Goal: Understand process/instructions: Learn how to perform a task or action

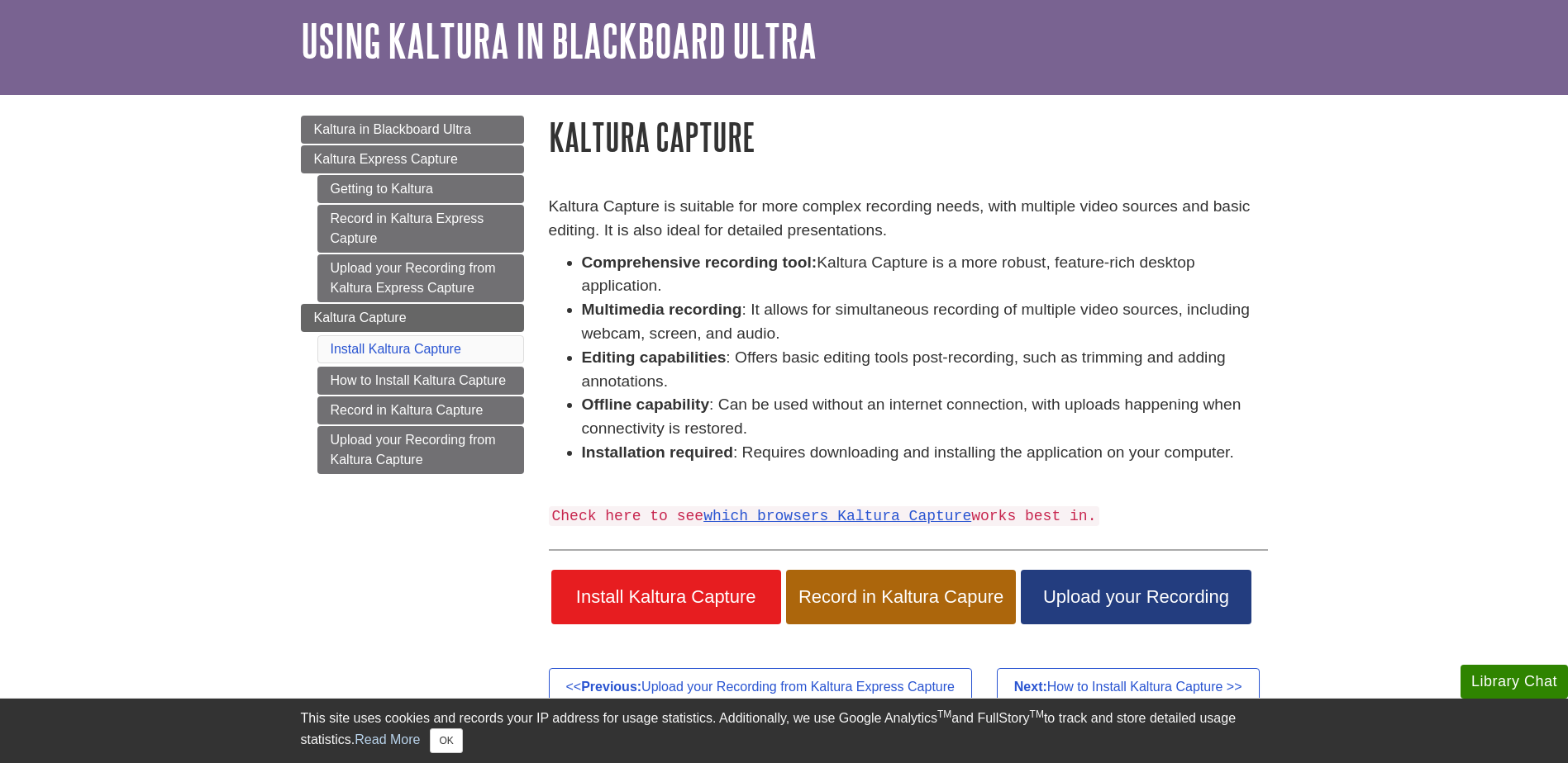
scroll to position [83, 0]
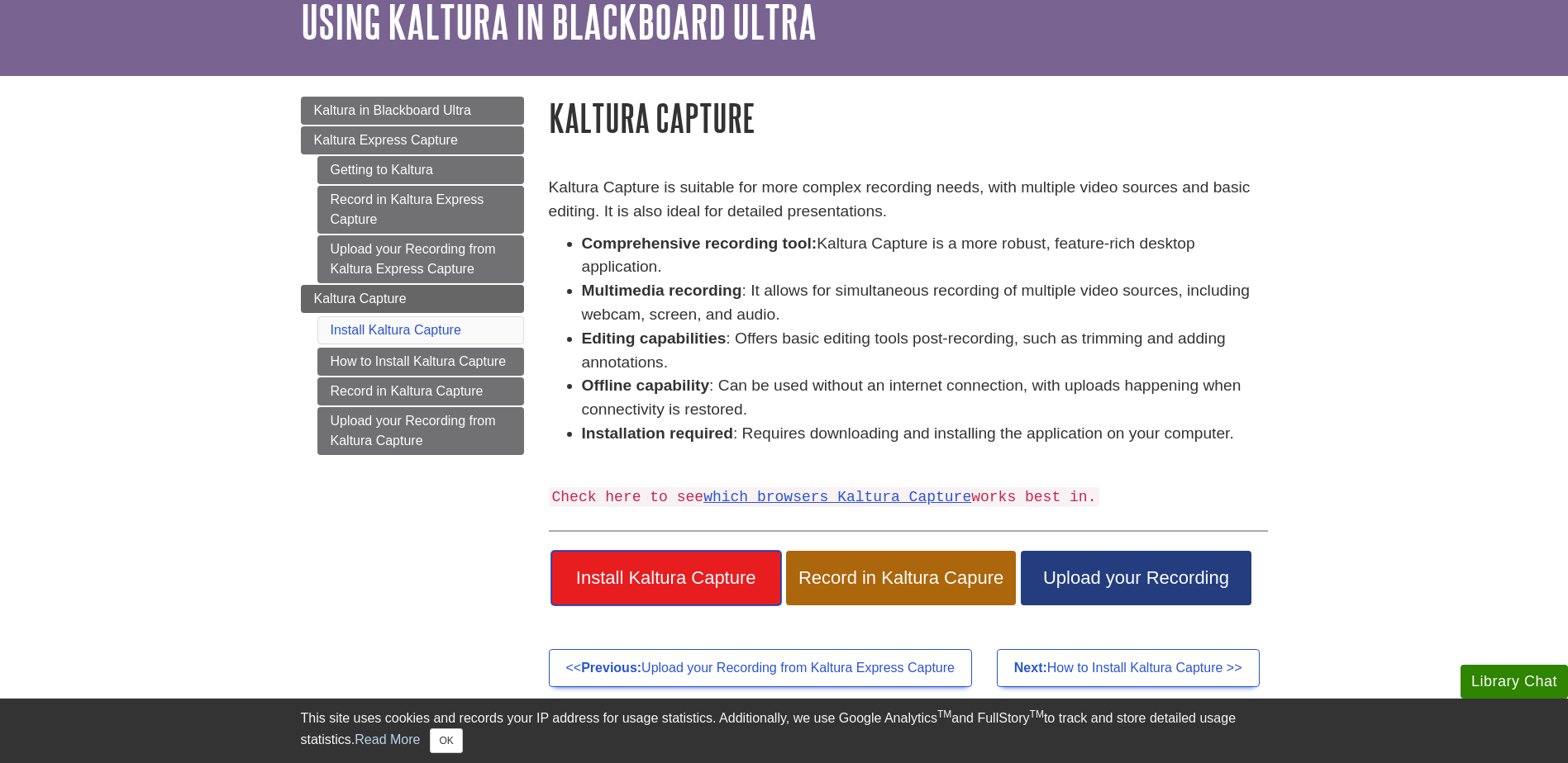
click at [672, 579] on span "Install Kaltura Capture" at bounding box center [666, 579] width 205 height 22
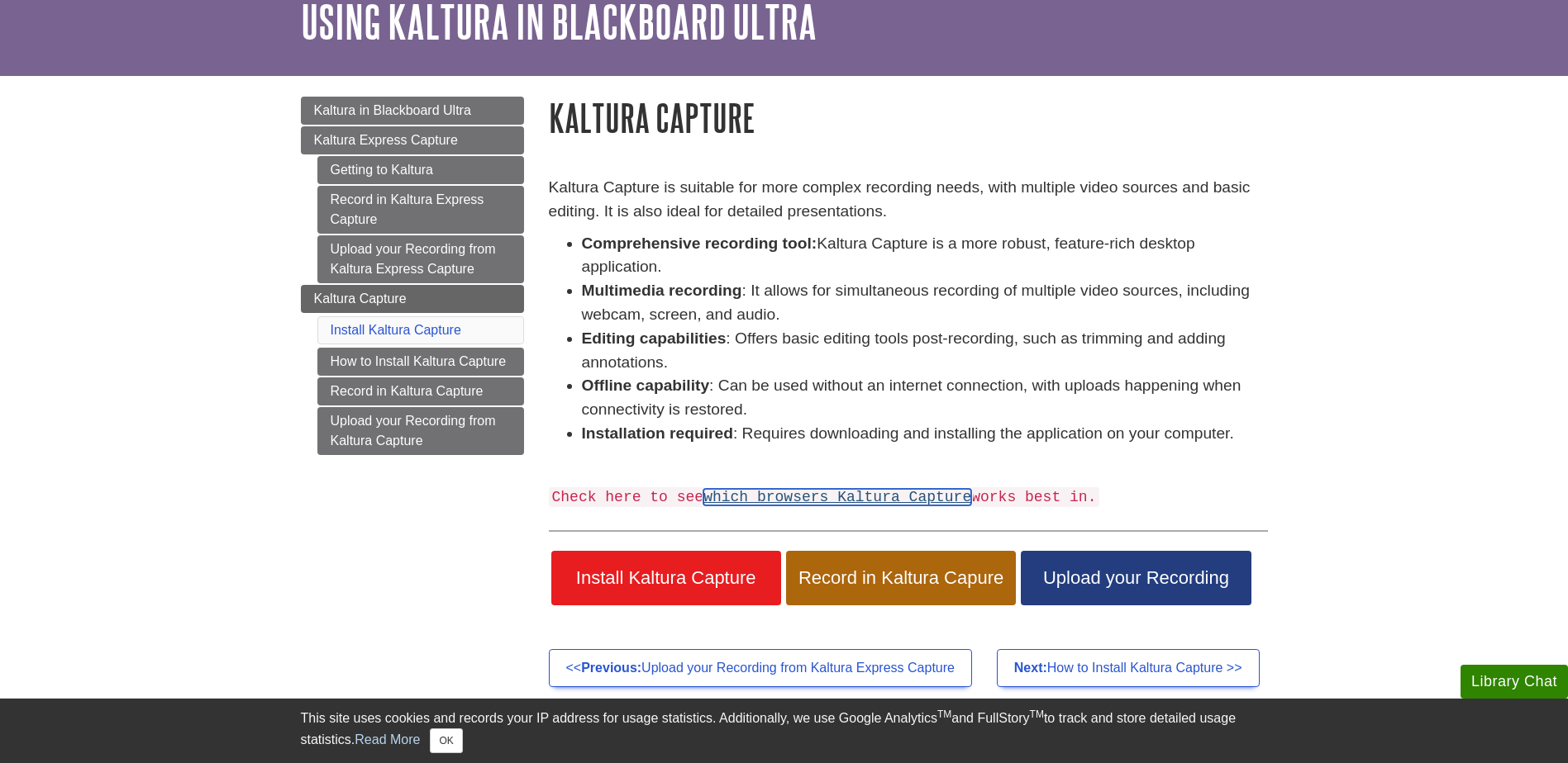
click at [894, 489] on link "which browsers Kaltura Capture" at bounding box center [837, 497] width 268 height 16
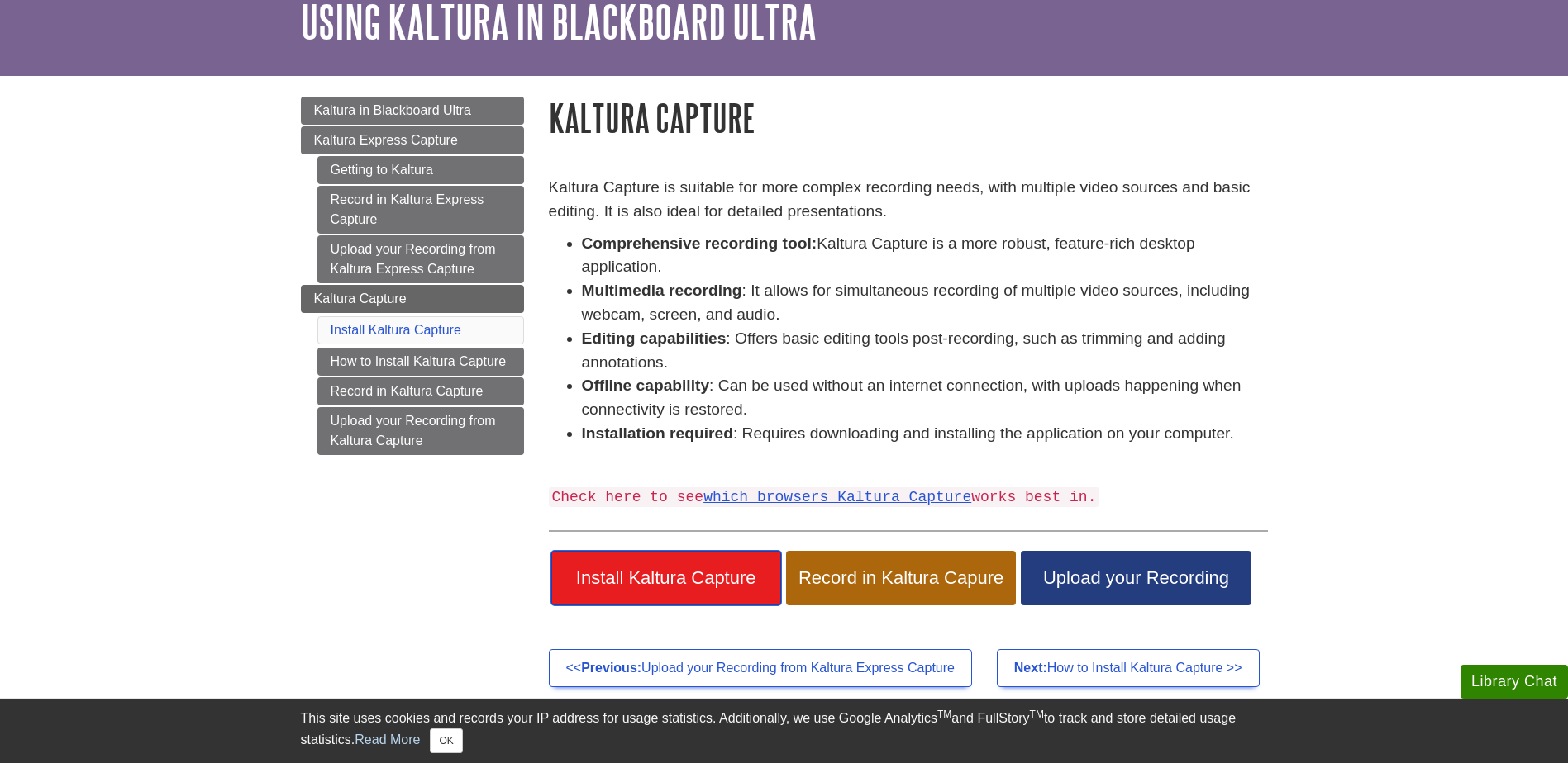
click at [700, 568] on span "Install Kaltura Capture" at bounding box center [666, 579] width 205 height 22
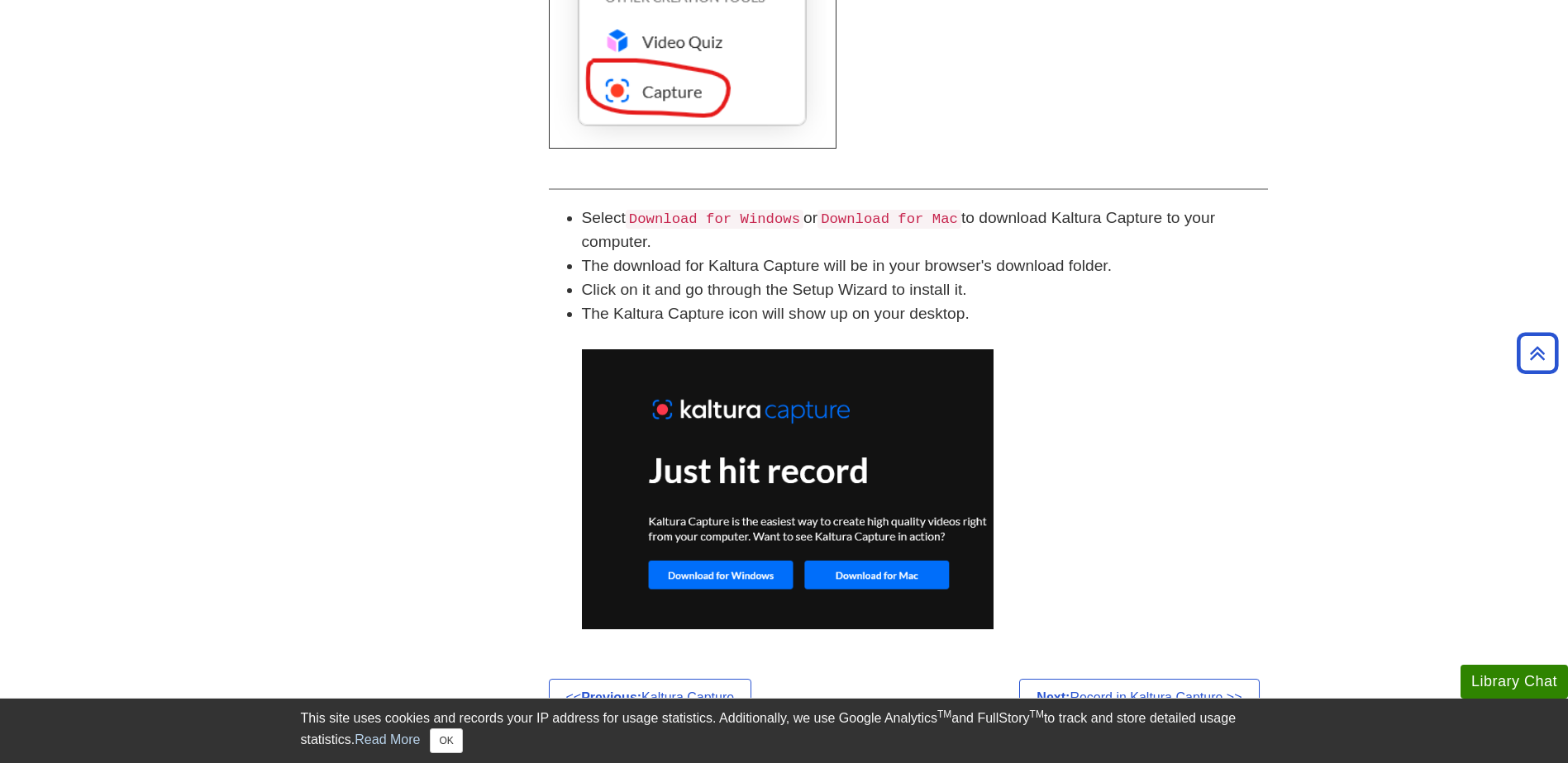
scroll to position [991, 0]
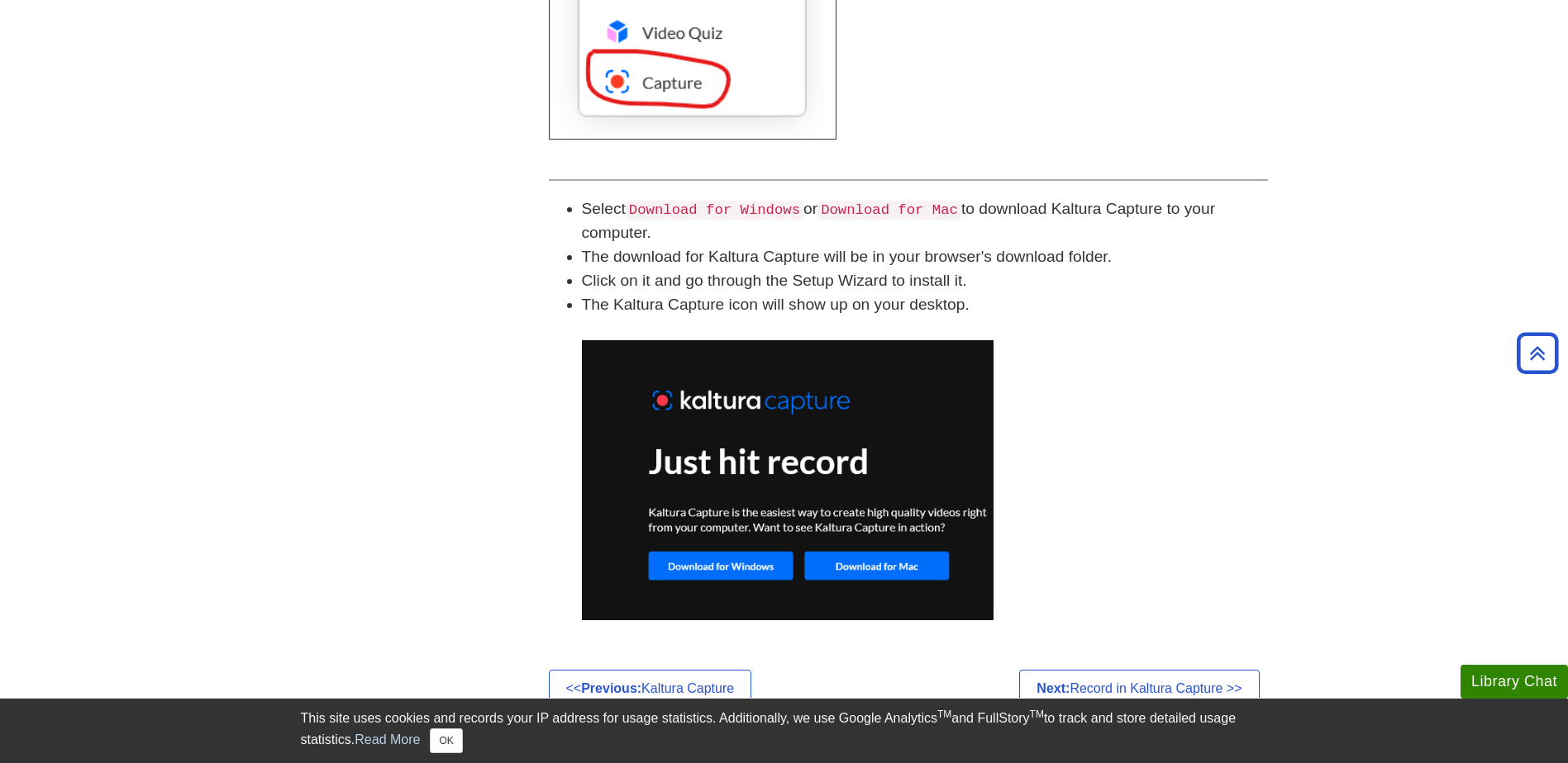
click at [756, 567] on img at bounding box center [787, 479] width 411 height 280
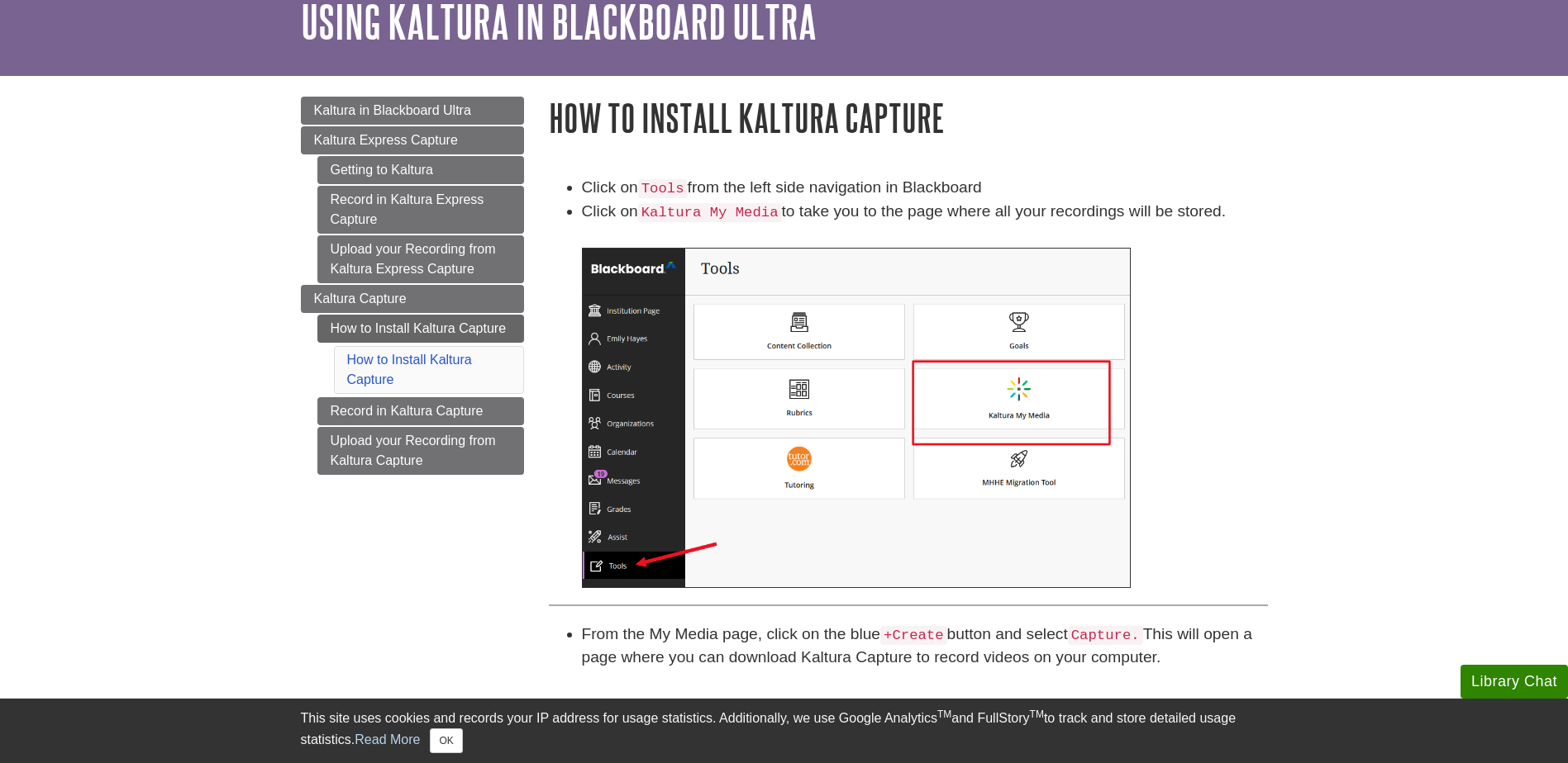
scroll to position [496, 0]
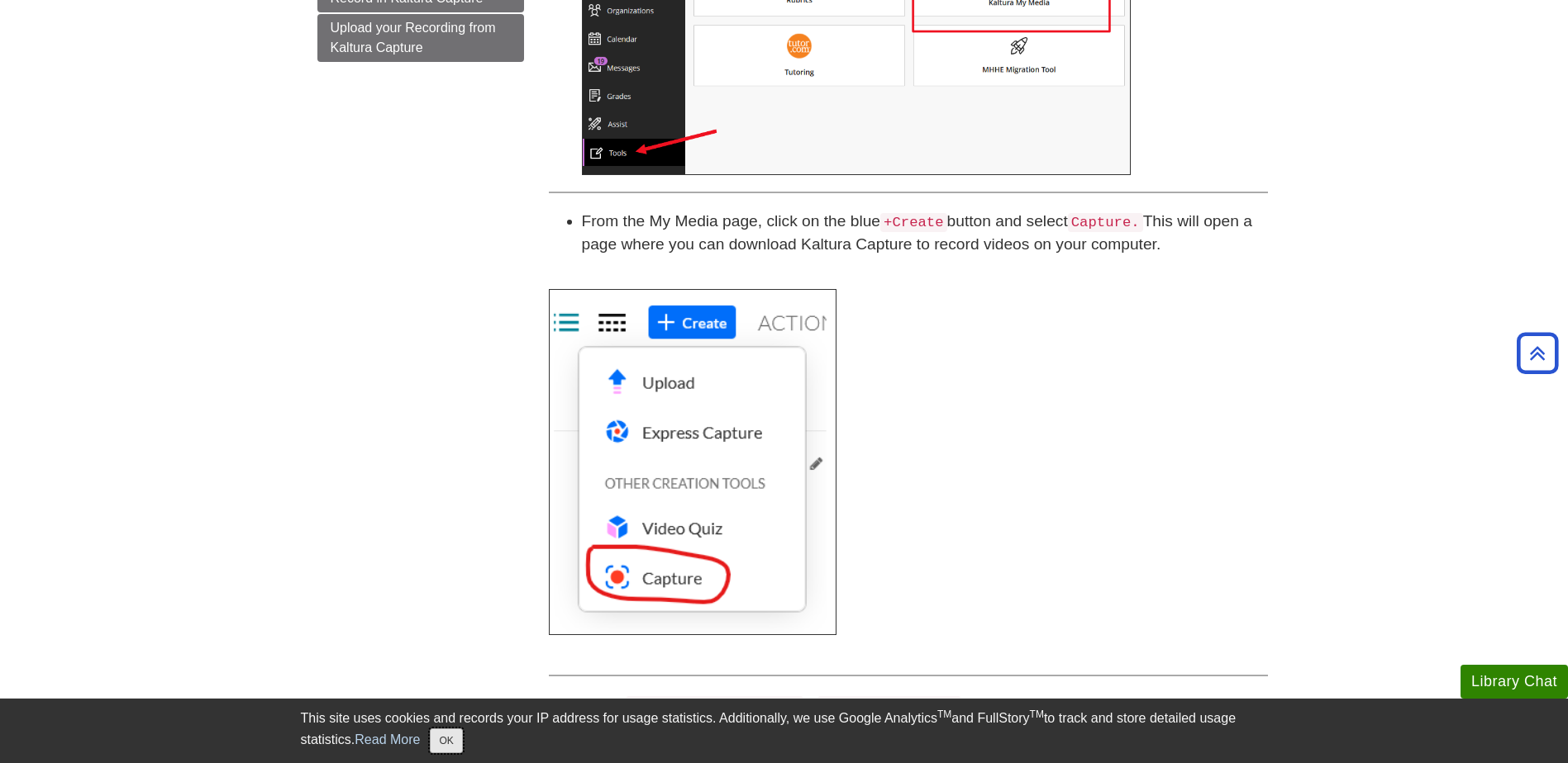
click at [453, 737] on button "OK" at bounding box center [445, 740] width 32 height 25
